Goal: Check status: Check status

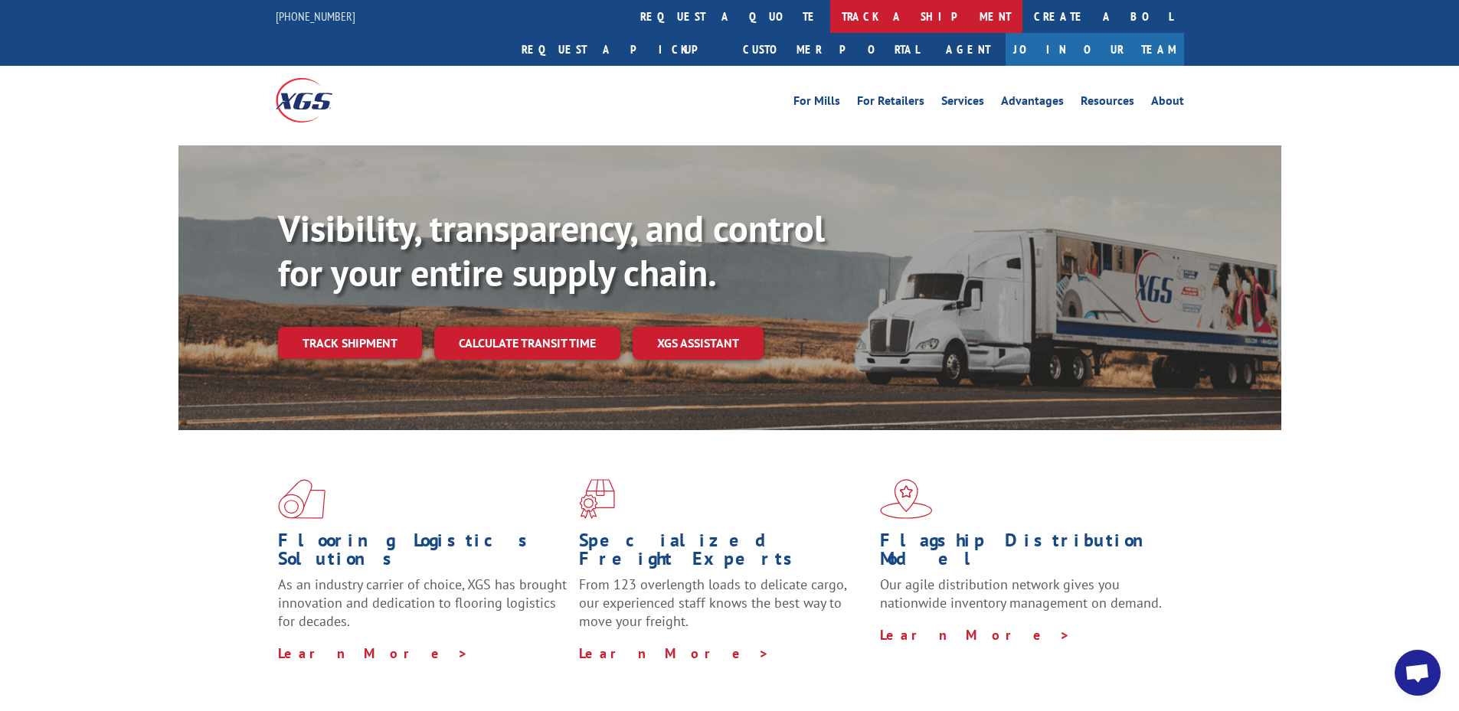
click at [830, 30] on link "track a shipment" at bounding box center [926, 16] width 192 height 33
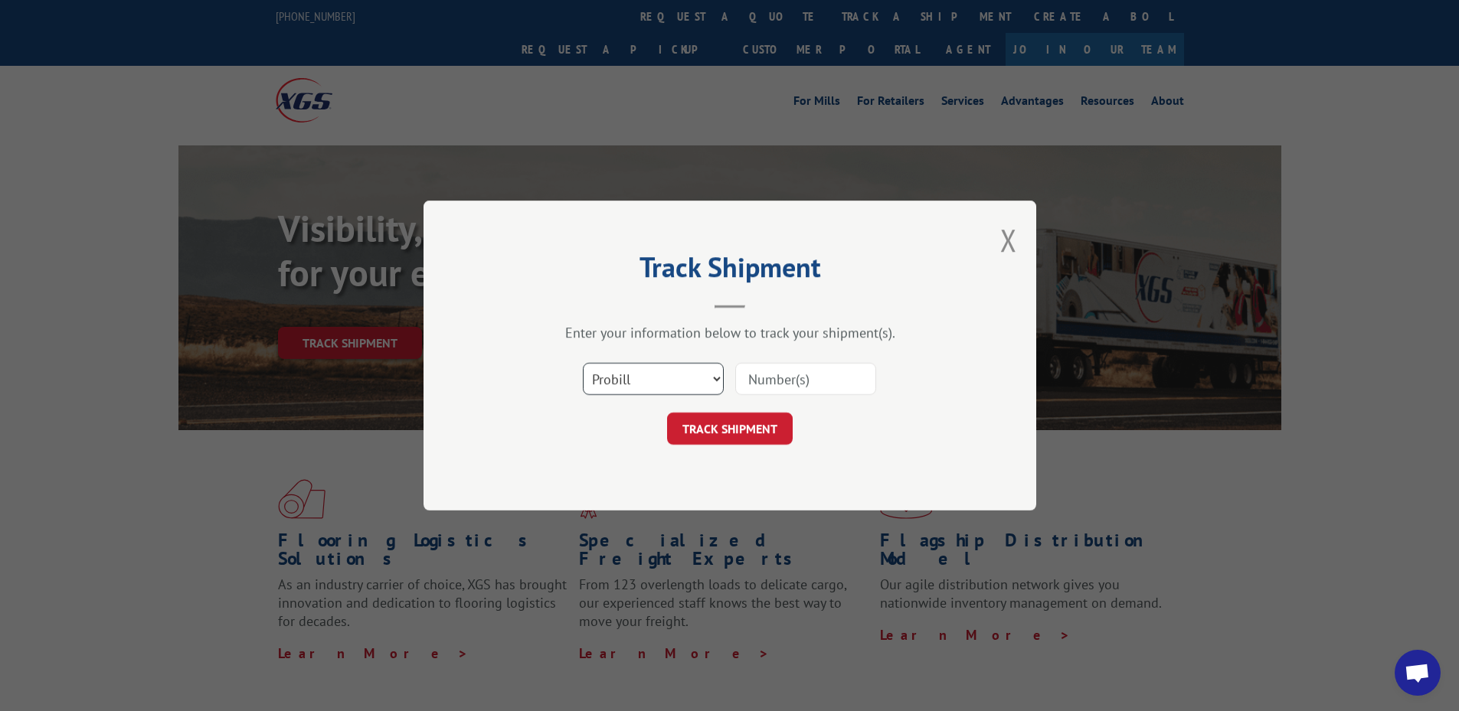
click at [626, 390] on select "Select category... Probill BOL PO" at bounding box center [653, 379] width 141 height 32
select select "po"
click at [583, 363] on select "Select category... Probill BOL PO" at bounding box center [653, 379] width 141 height 32
paste input "32507592"
type input "32507592"
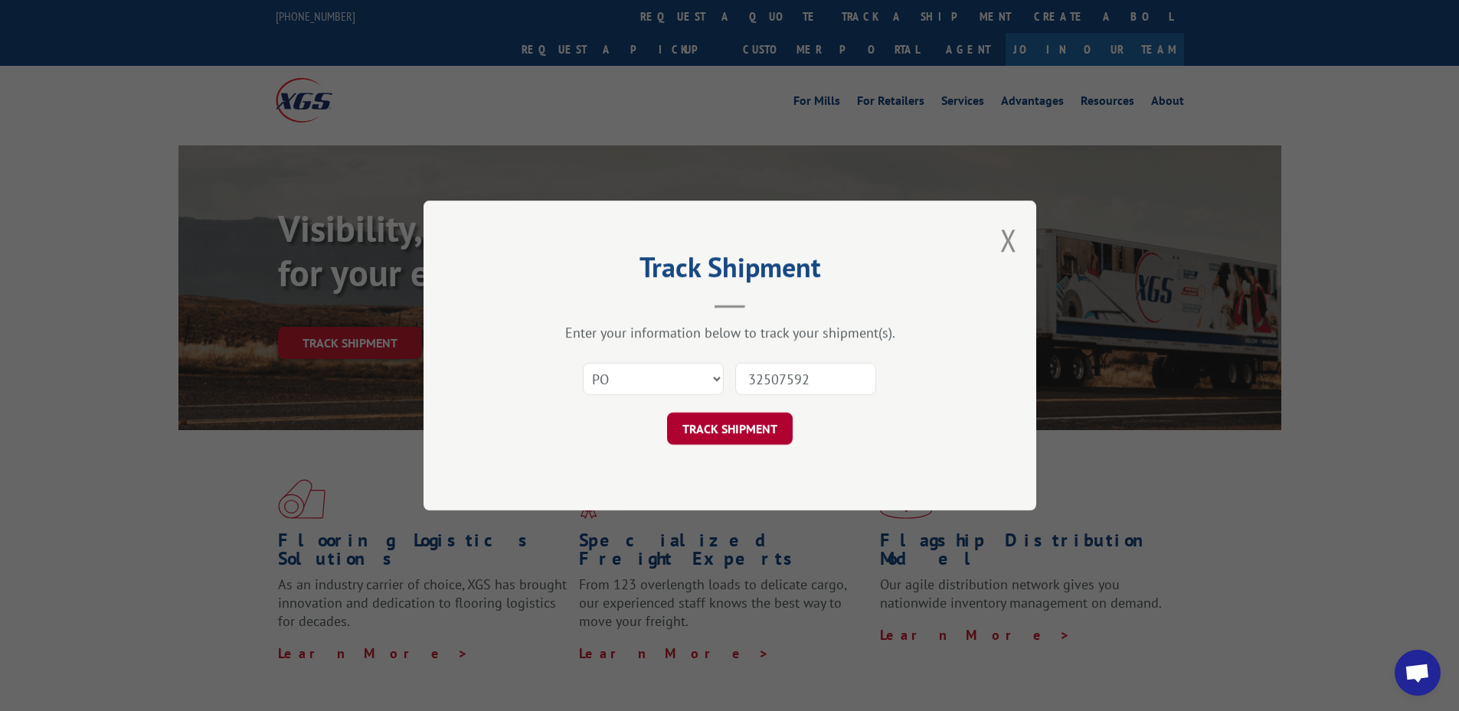
click at [732, 423] on button "TRACK SHIPMENT" at bounding box center [730, 429] width 126 height 32
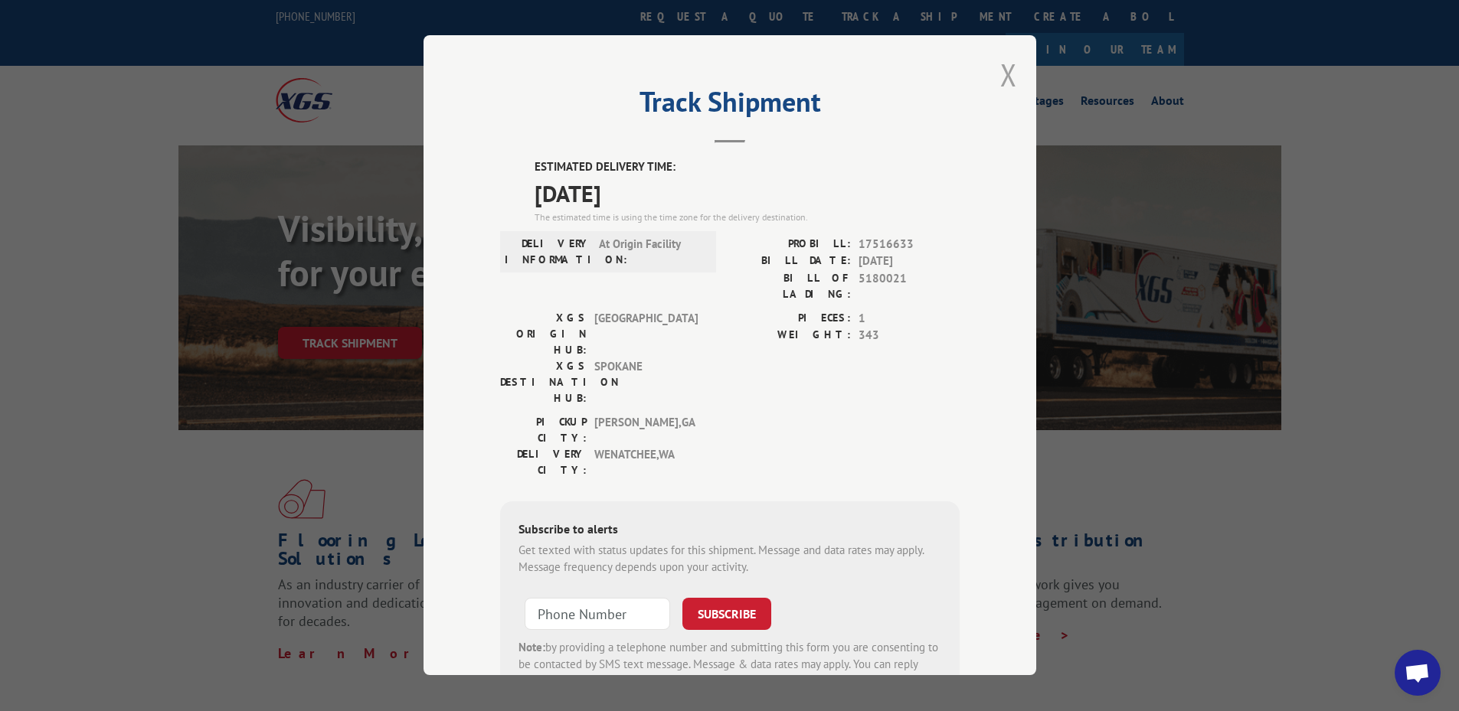
click at [1003, 72] on button "Close modal" at bounding box center [1008, 74] width 17 height 41
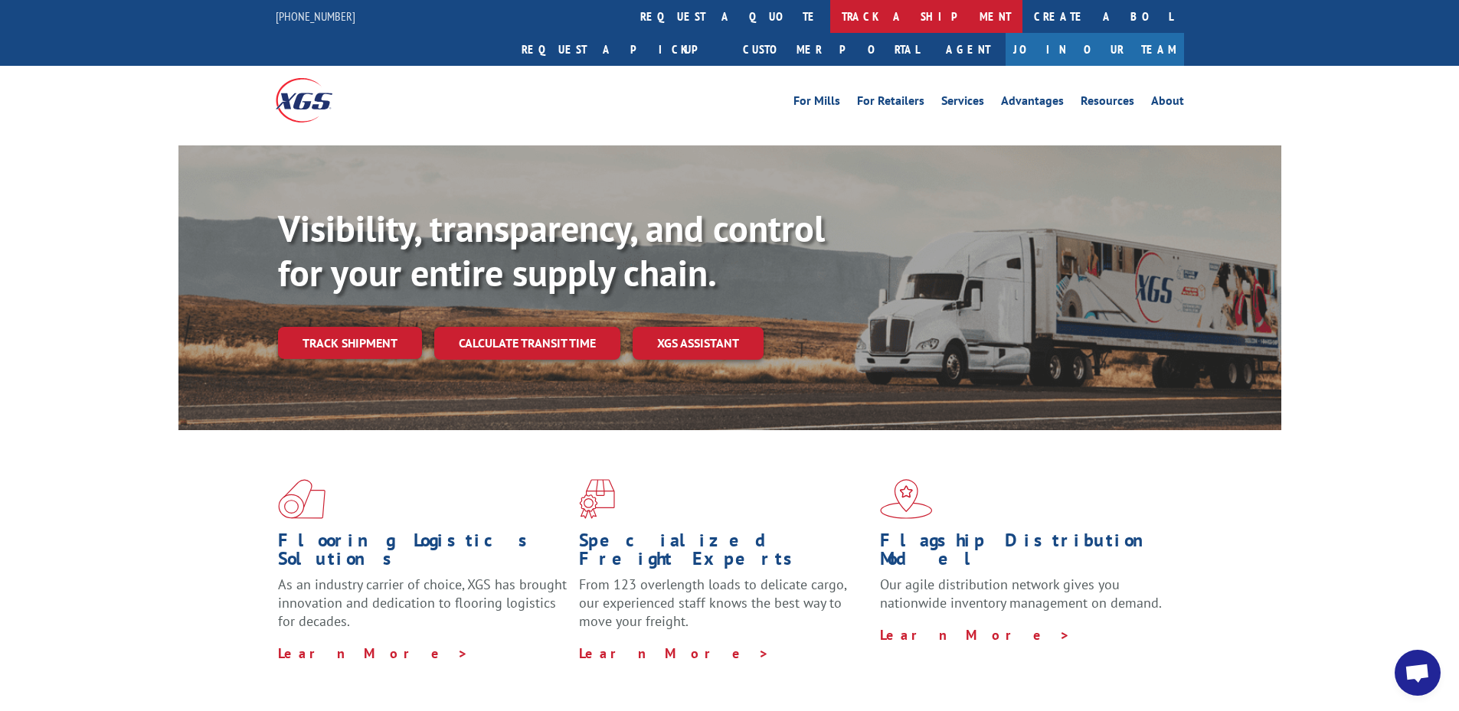
click at [830, 20] on link "track a shipment" at bounding box center [926, 16] width 192 height 33
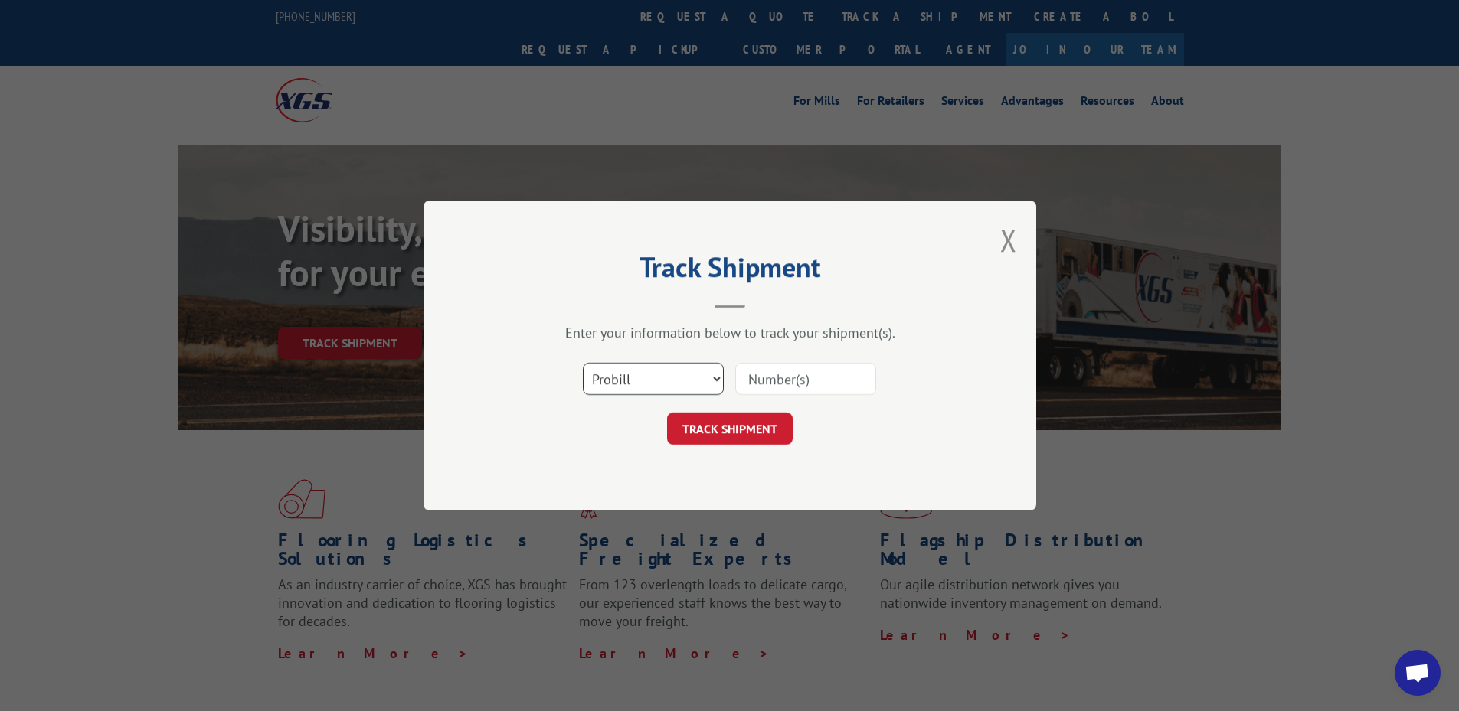
click at [630, 381] on select "Select category... Probill BOL PO" at bounding box center [653, 379] width 141 height 32
select select "po"
click at [583, 363] on select "Select category... Probill BOL PO" at bounding box center [653, 379] width 141 height 32
paste input "32507615"
type input "32507615"
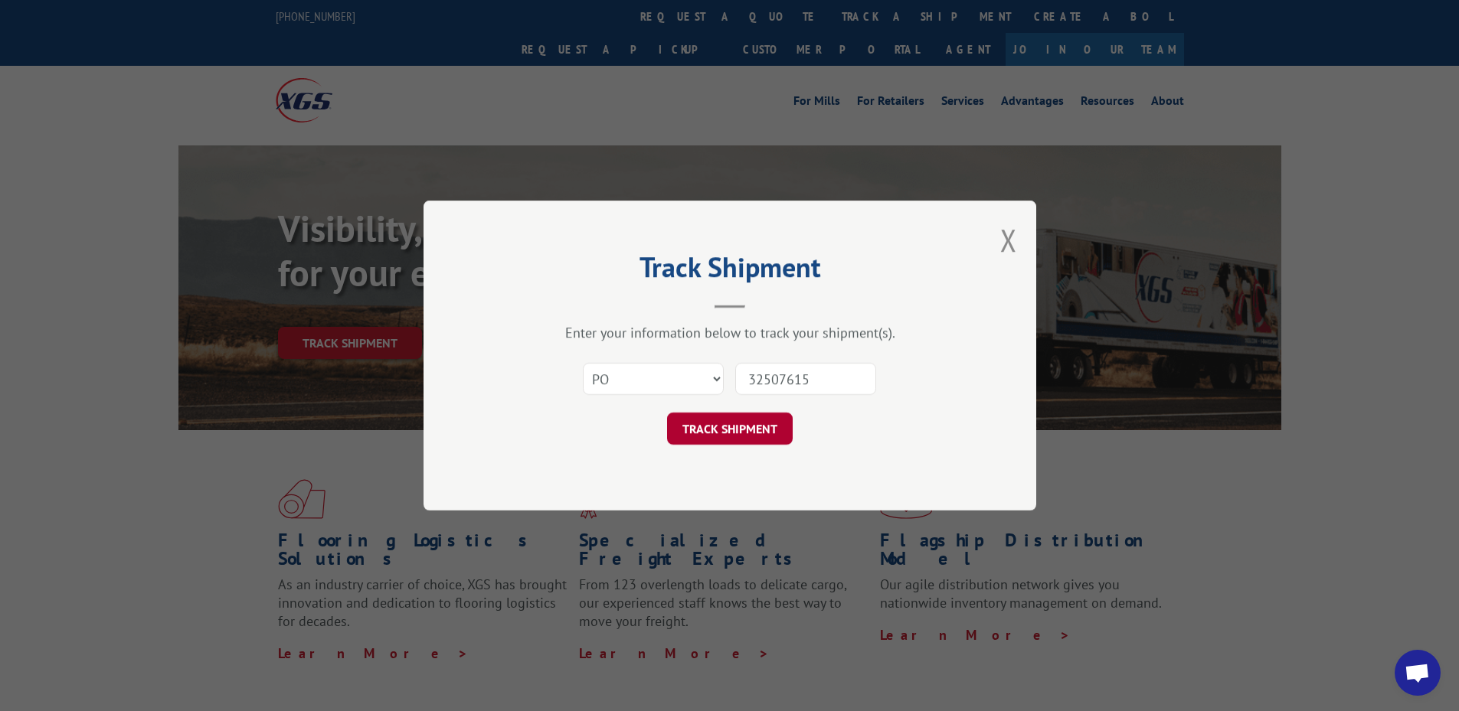
click at [750, 432] on button "TRACK SHIPMENT" at bounding box center [730, 429] width 126 height 32
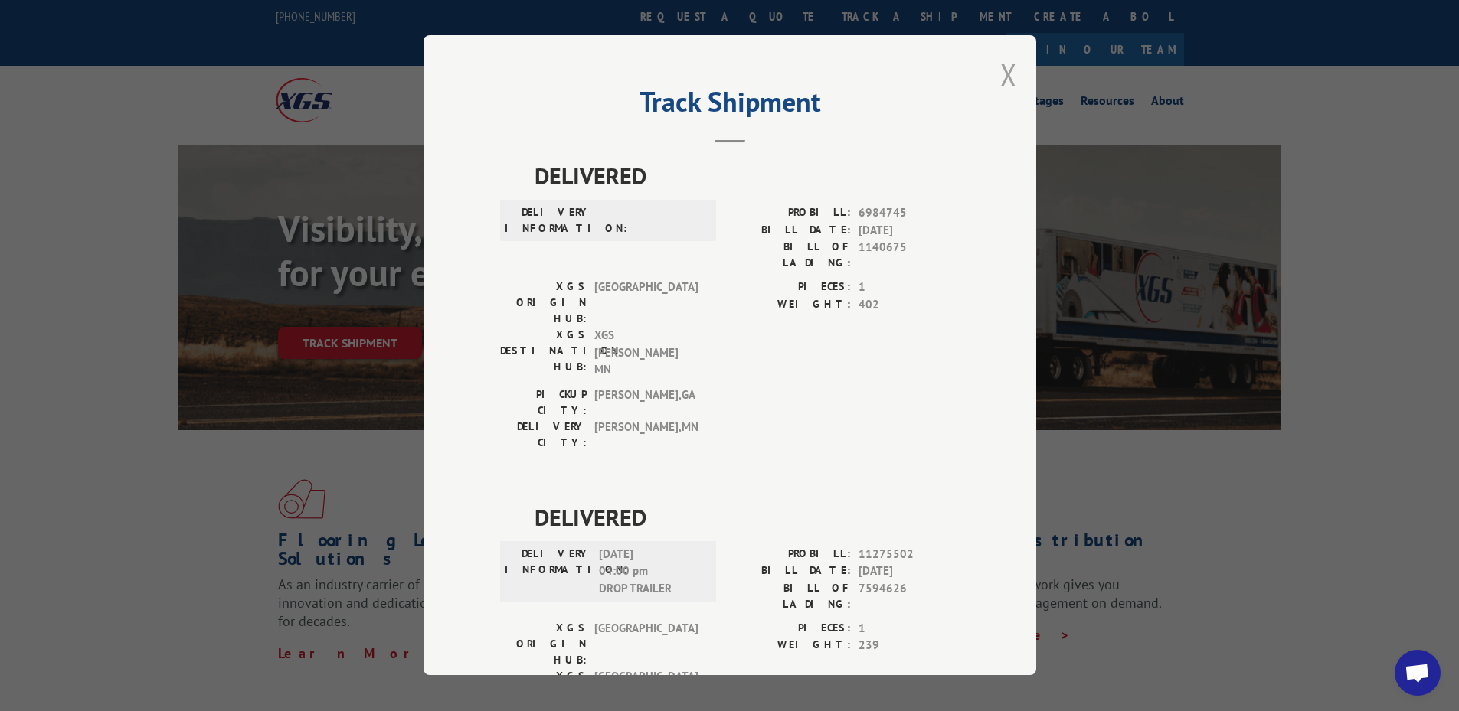
drag, startPoint x: 999, startPoint y: 89, endPoint x: 989, endPoint y: 72, distance: 19.6
click at [1000, 88] on button "Close modal" at bounding box center [1008, 74] width 17 height 41
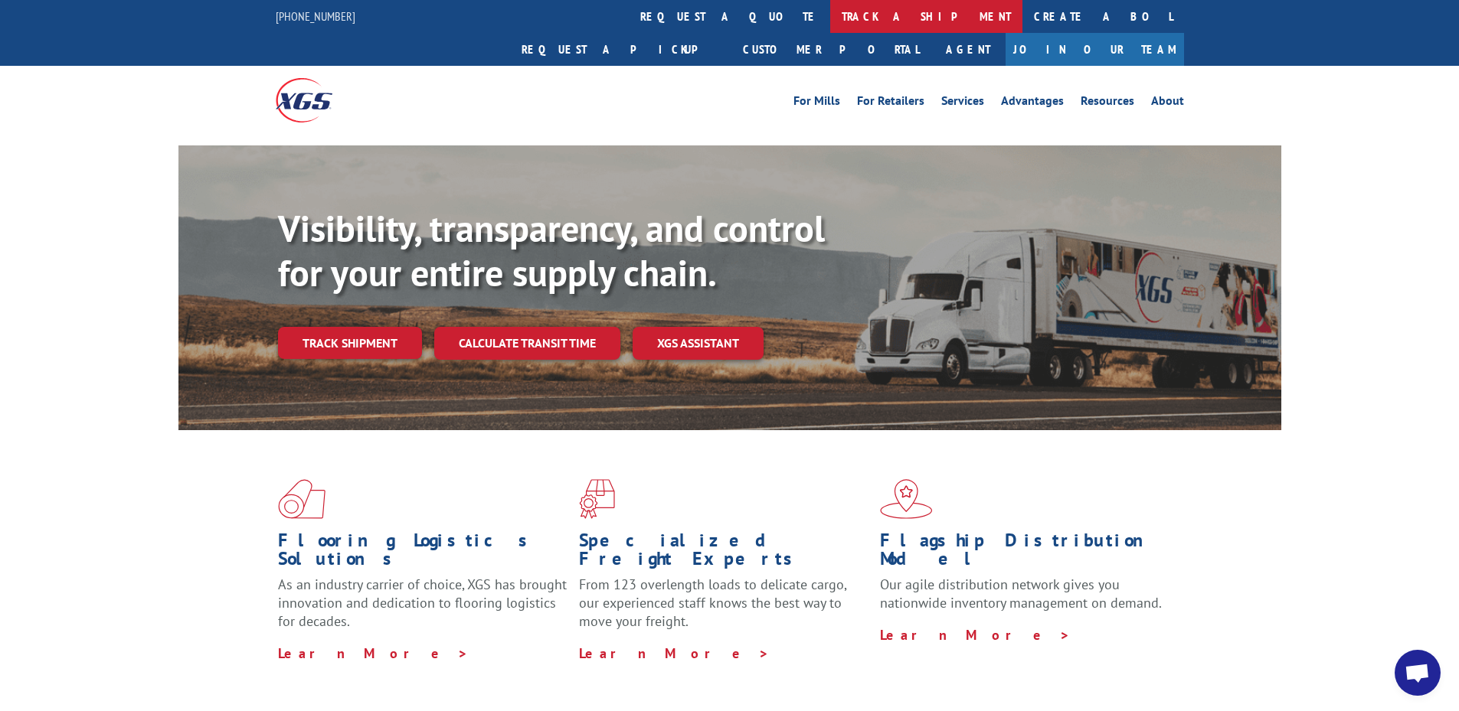
click at [830, 19] on link "track a shipment" at bounding box center [926, 16] width 192 height 33
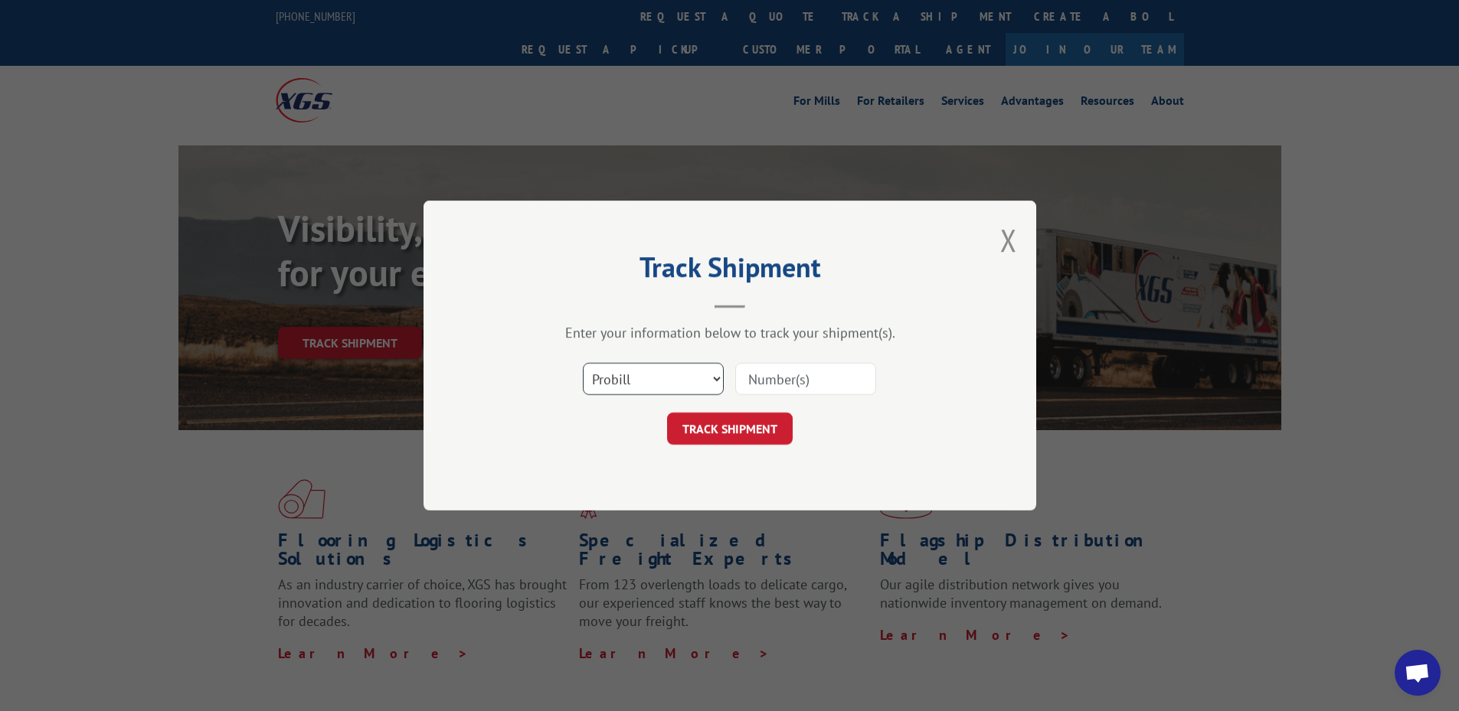
drag, startPoint x: 662, startPoint y: 374, endPoint x: 661, endPoint y: 388, distance: 13.8
click at [662, 374] on select "Select category... Probill BOL PO" at bounding box center [653, 379] width 141 height 32
select select "po"
click at [583, 363] on select "Select category... Probill BOL PO" at bounding box center [653, 379] width 141 height 32
paste input "32507717"
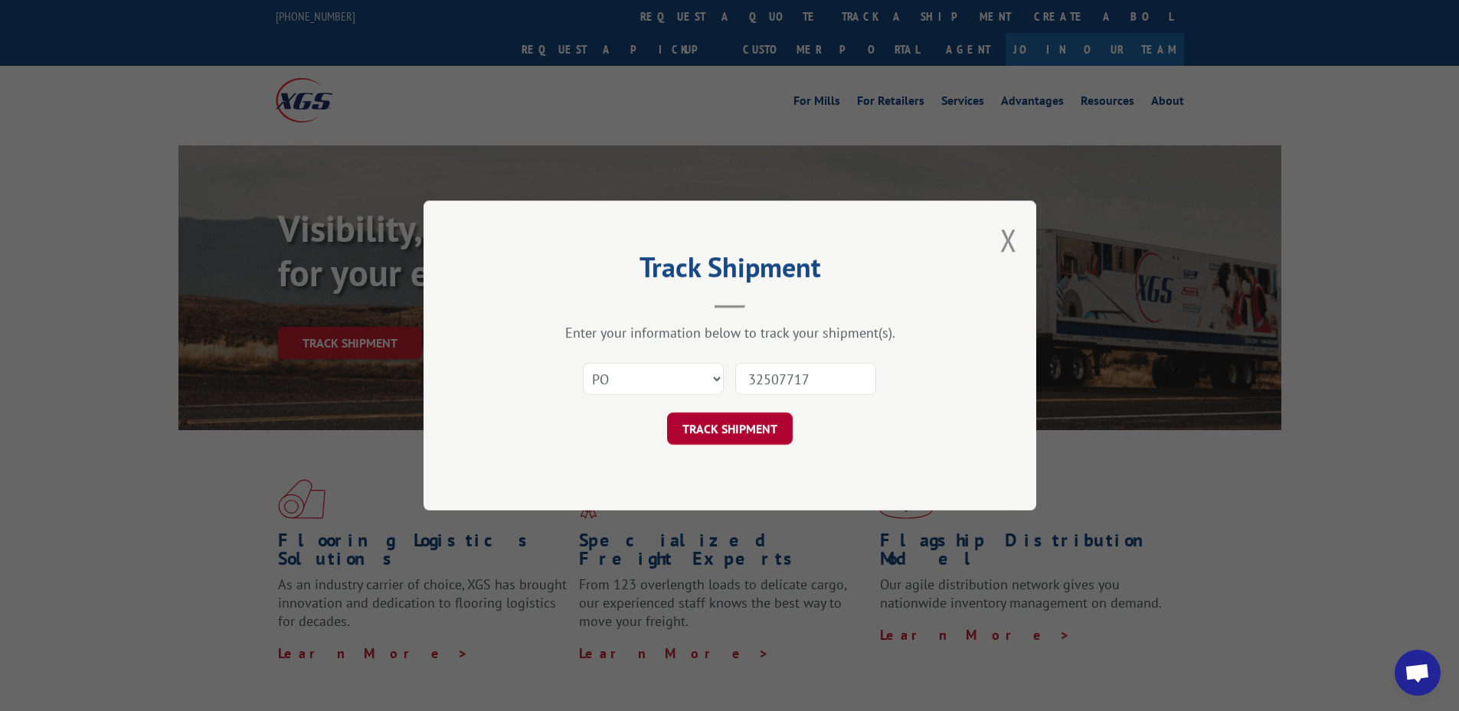
type input "32507717"
click at [731, 420] on button "TRACK SHIPMENT" at bounding box center [730, 429] width 126 height 32
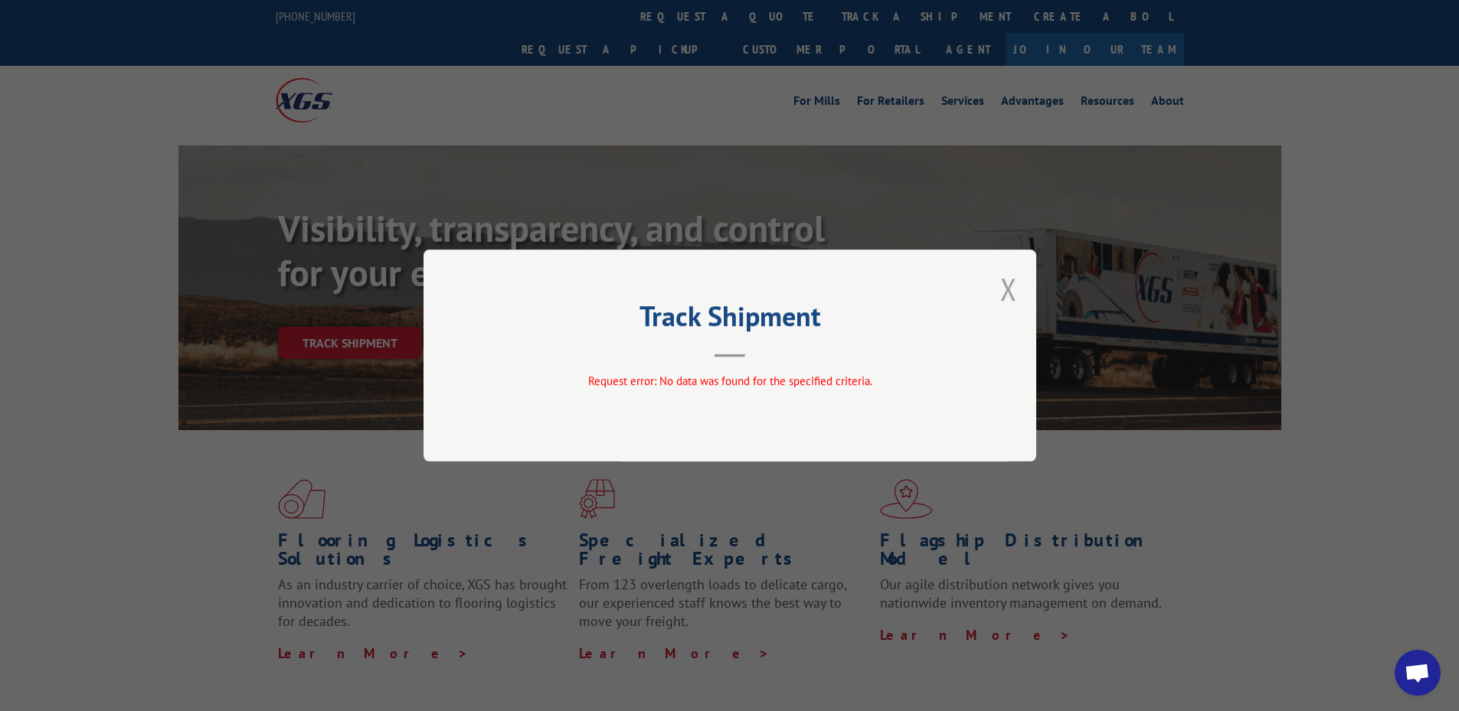
click at [1011, 284] on button "Close modal" at bounding box center [1008, 289] width 17 height 41
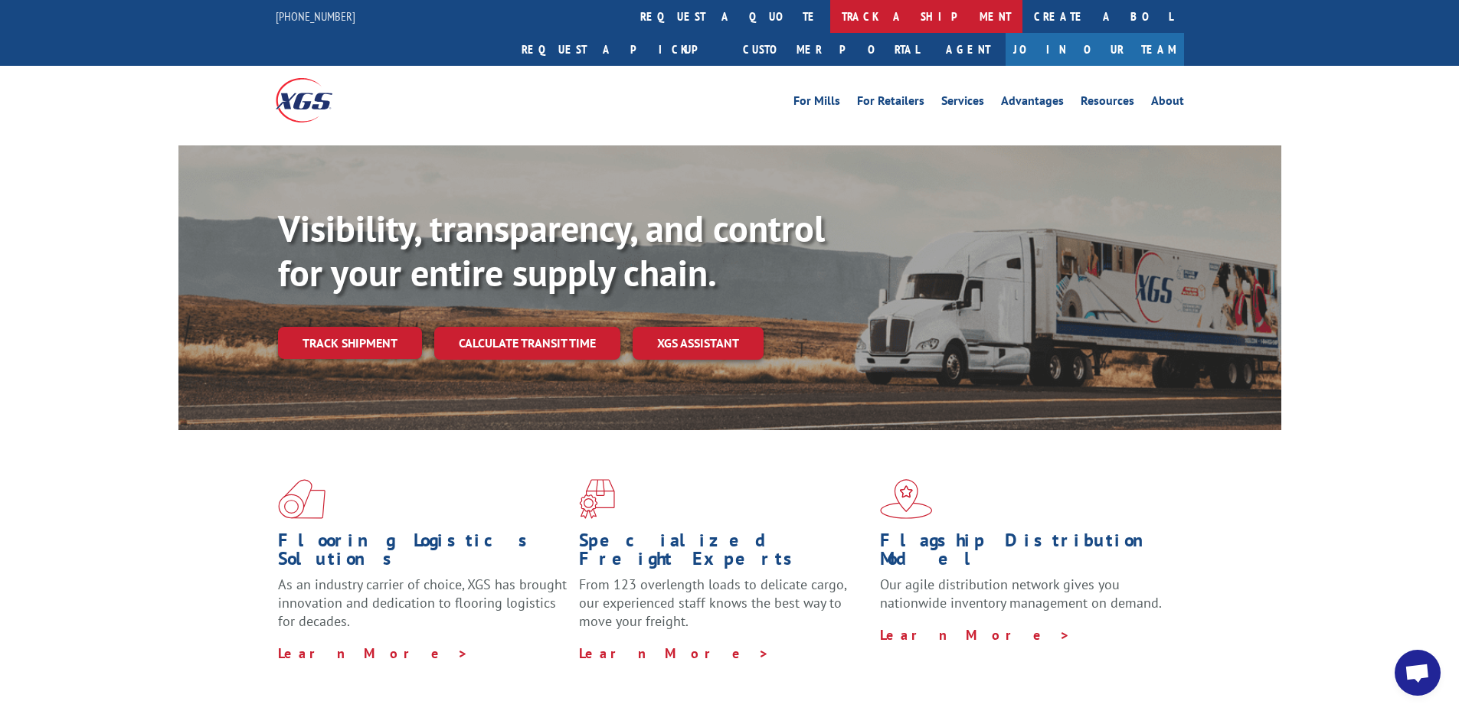
click at [830, 15] on link "track a shipment" at bounding box center [926, 16] width 192 height 33
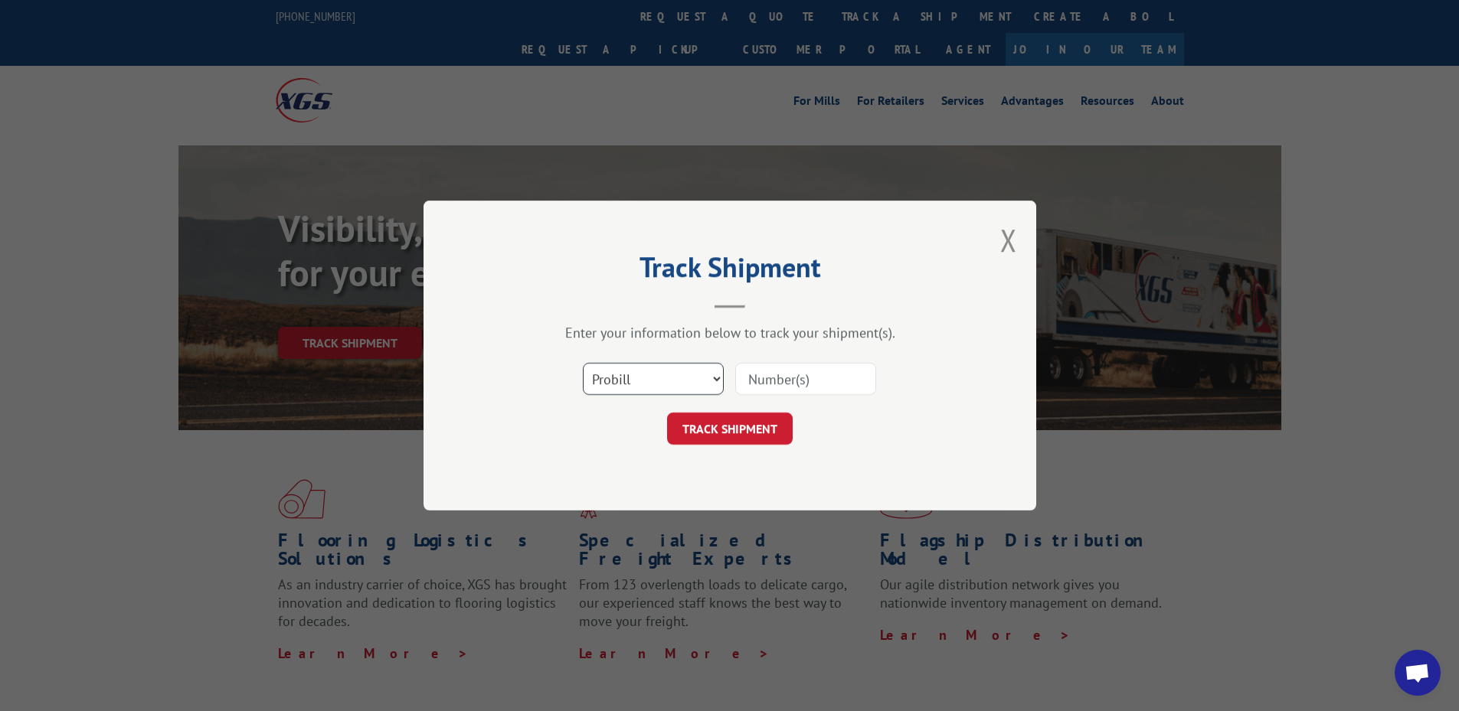
click at [629, 381] on select "Select category... Probill BOL PO" at bounding box center [653, 379] width 141 height 32
select select "po"
click at [583, 363] on select "Select category... Probill BOL PO" at bounding box center [653, 379] width 141 height 32
paste input "66532855"
type input "66532855"
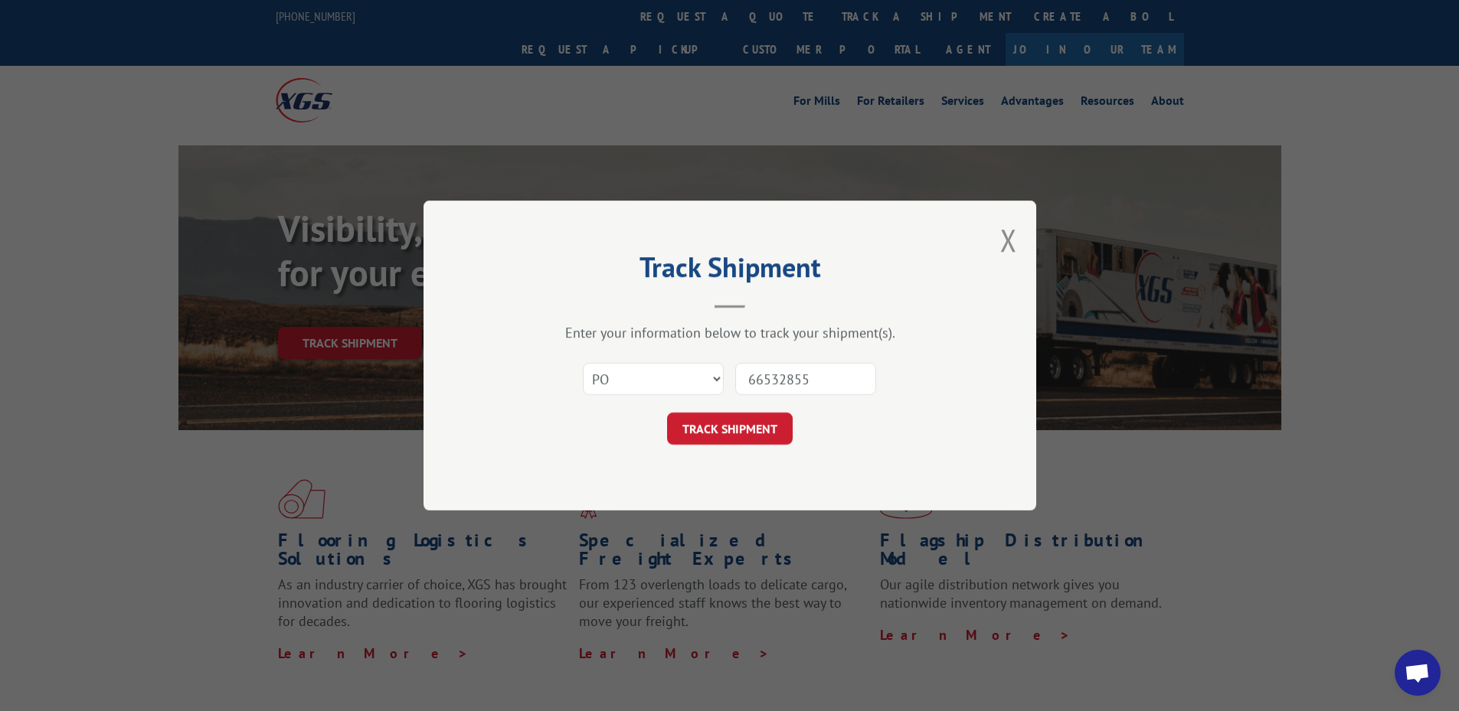
click at [737, 423] on button "TRACK SHIPMENT" at bounding box center [730, 429] width 126 height 32
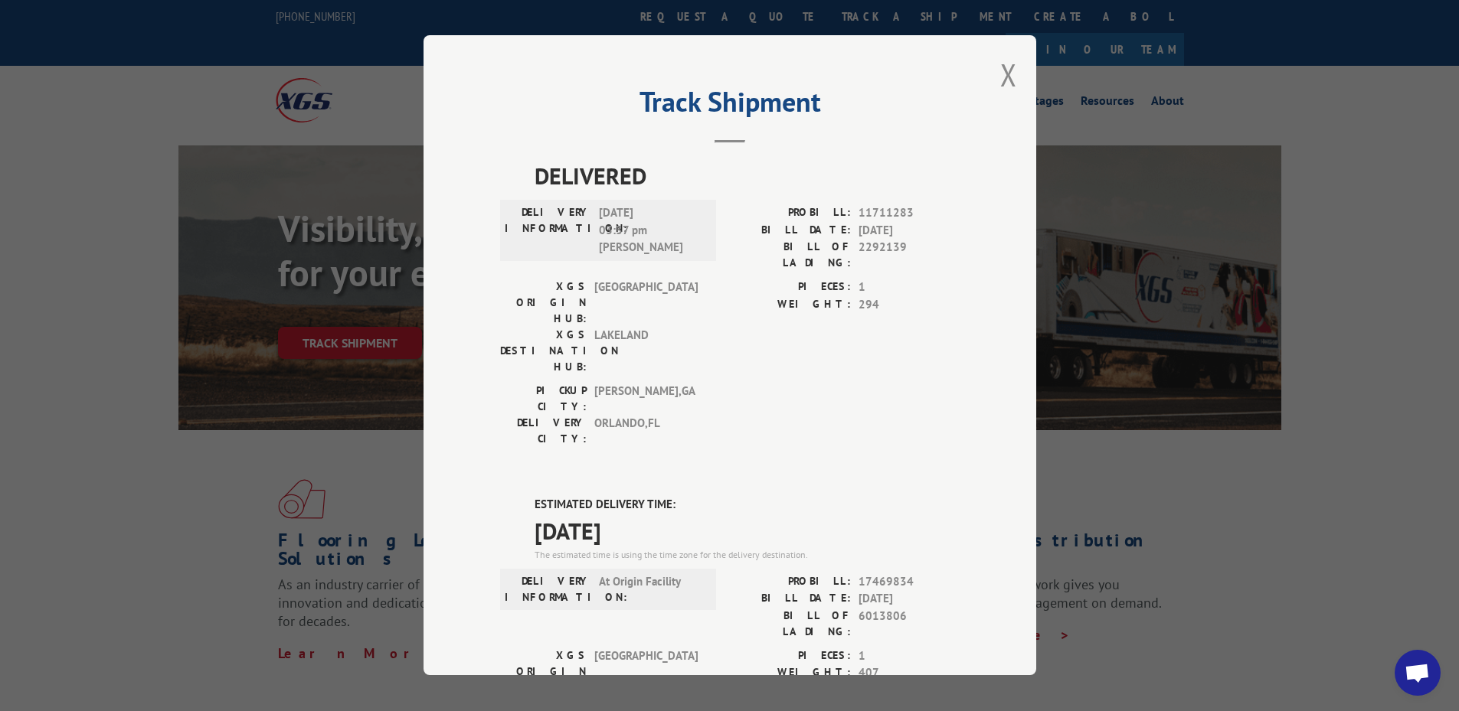
click at [1014, 67] on div "Track Shipment DELIVERED DELIVERY INFORMATION: [DATE] 03:37 pm [PERSON_NAME] PR…" at bounding box center [729, 355] width 613 height 640
click at [1009, 70] on button "Close modal" at bounding box center [1008, 74] width 17 height 41
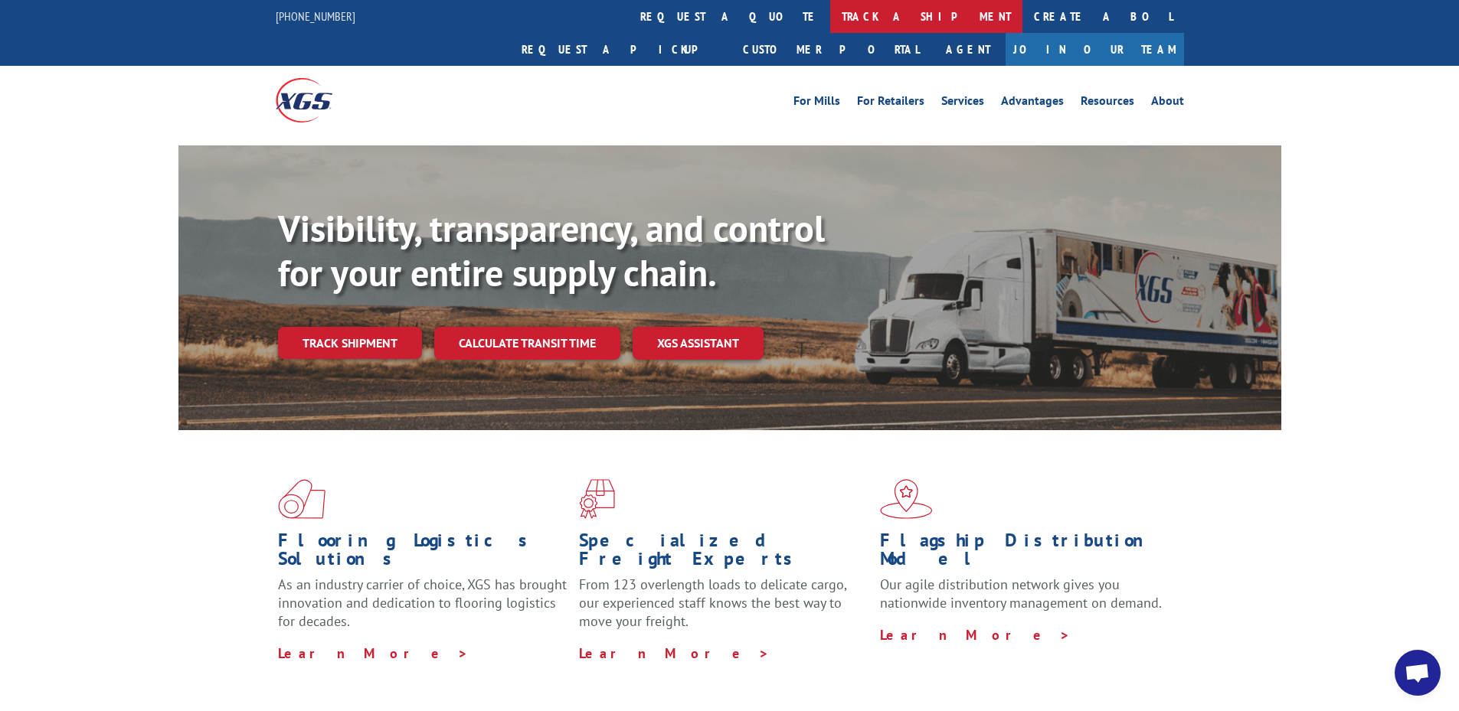
click at [830, 21] on link "track a shipment" at bounding box center [926, 16] width 192 height 33
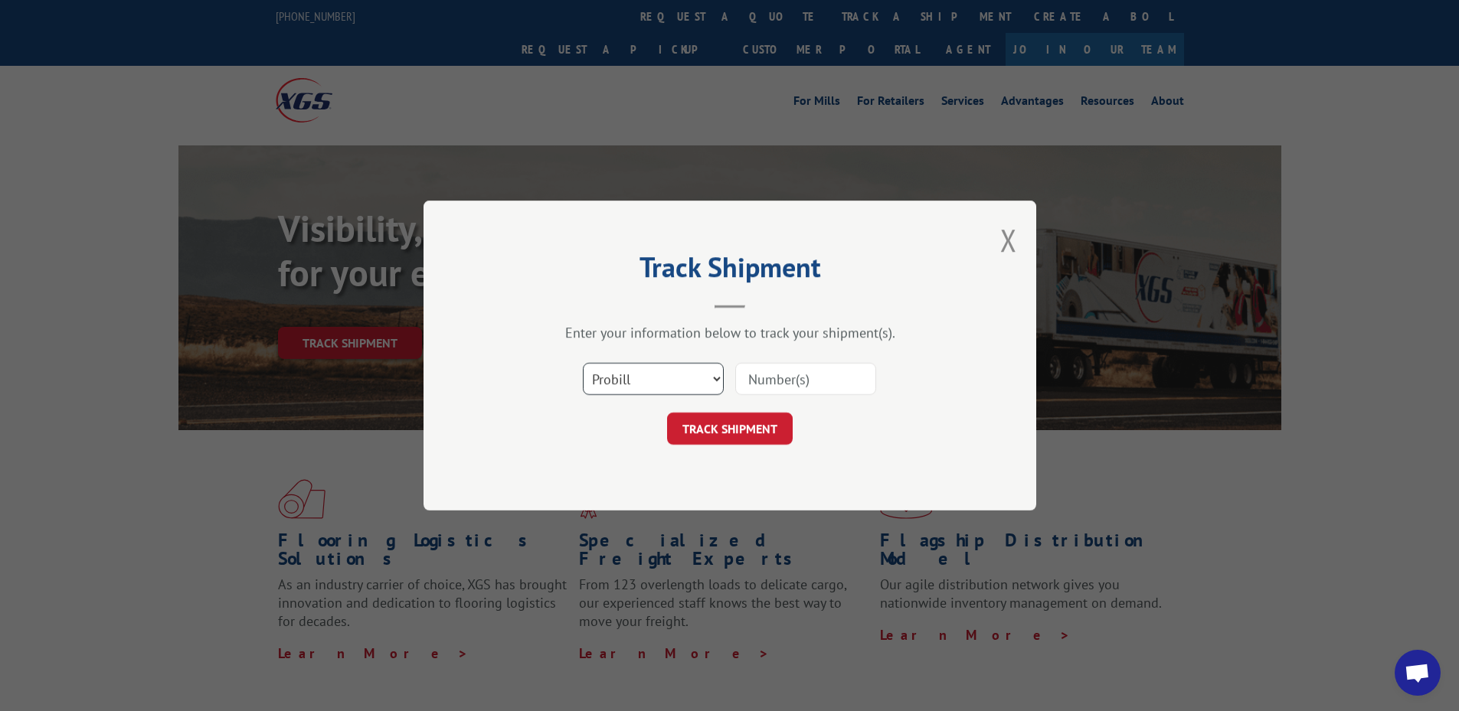
click at [676, 387] on select "Select category... Probill BOL PO" at bounding box center [653, 379] width 141 height 32
select select "po"
click at [583, 363] on select "Select category... Probill BOL PO" at bounding box center [653, 379] width 141 height 32
paste input "48508491"
type input "48508491"
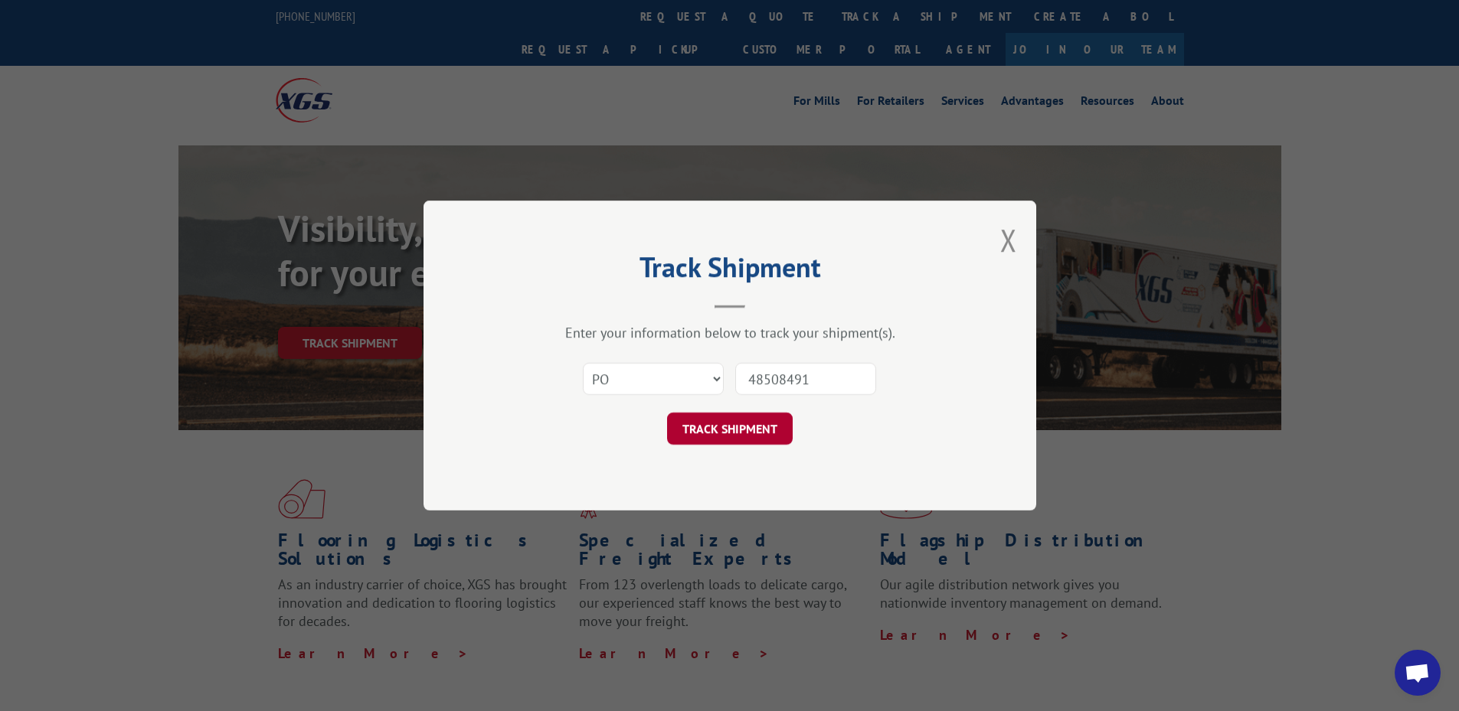
click at [754, 440] on button "TRACK SHIPMENT" at bounding box center [730, 429] width 126 height 32
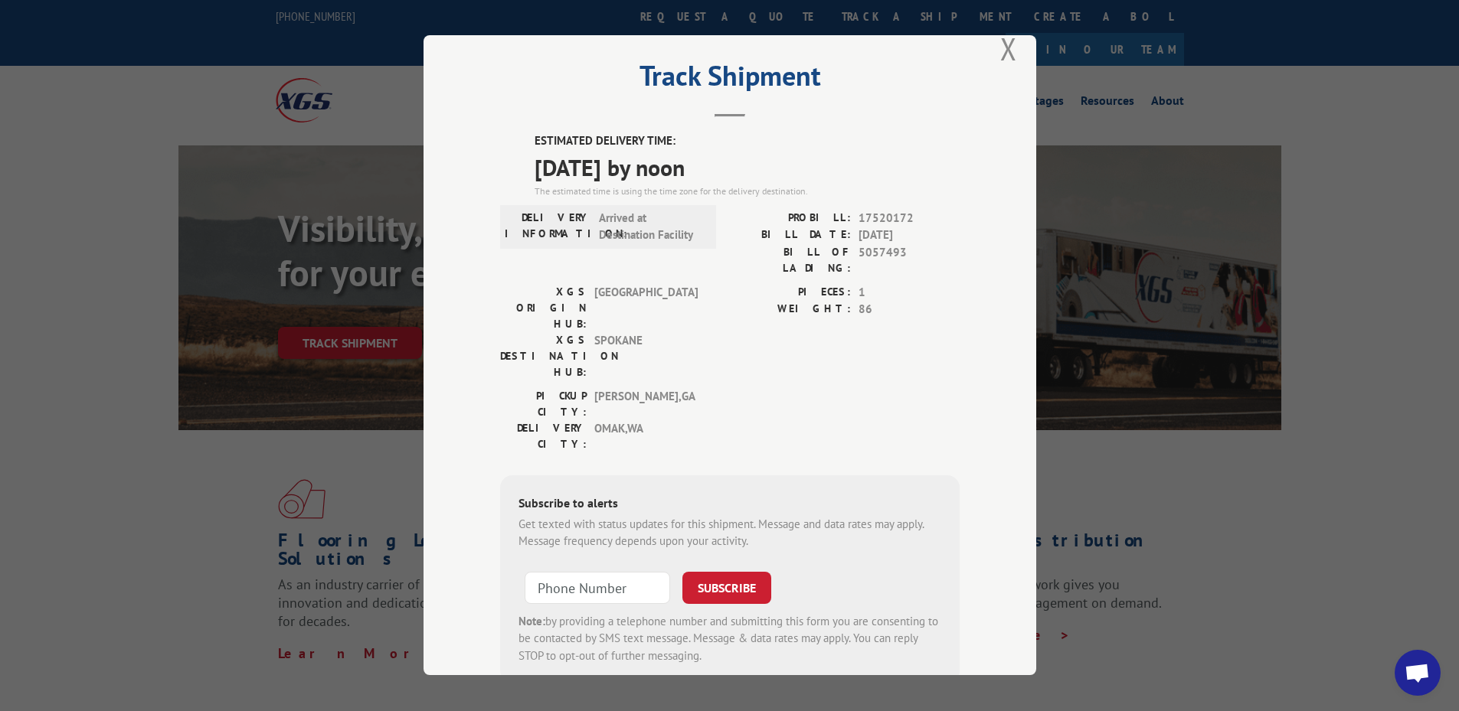
scroll to position [49, 0]
